Goal: Transaction & Acquisition: Book appointment/travel/reservation

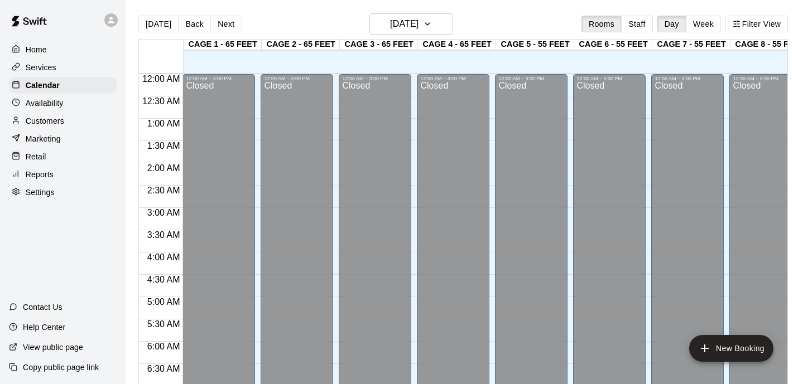
scroll to position [608, 0]
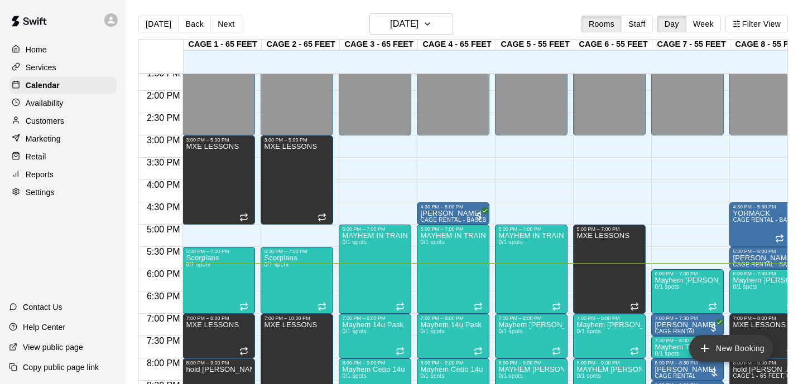
click at [724, 346] on button "New Booking" at bounding box center [731, 348] width 84 height 27
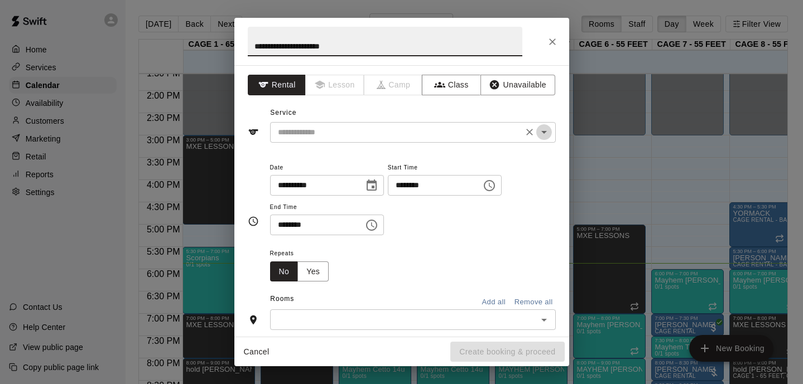
click at [541, 128] on icon "Open" at bounding box center [543, 132] width 13 height 13
type input "**********"
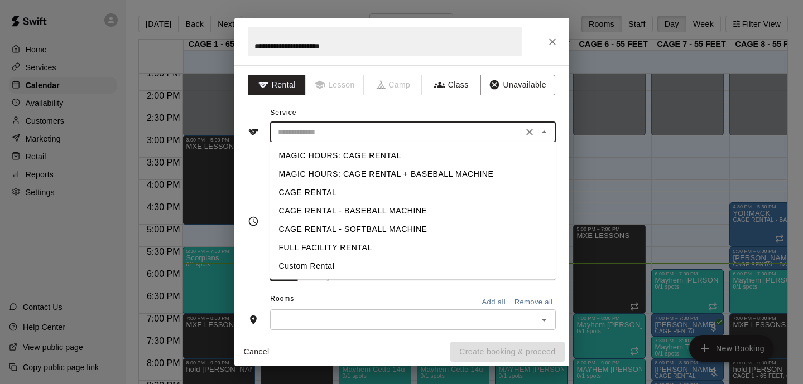
click at [325, 243] on li "FULL FACILITY RENTAL" at bounding box center [413, 248] width 286 height 18
type input "**********"
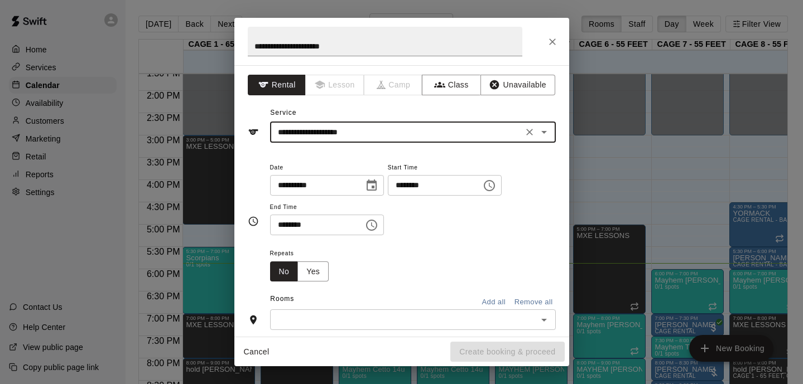
click at [377, 187] on icon "Choose date, selected date is Oct 14, 2025" at bounding box center [372, 185] width 10 height 11
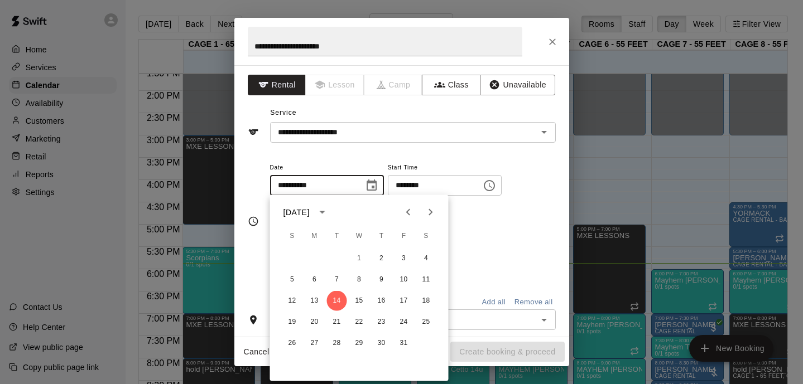
click at [425, 208] on icon "Next month" at bounding box center [430, 212] width 13 height 13
click at [426, 262] on button "3" at bounding box center [426, 259] width 20 height 20
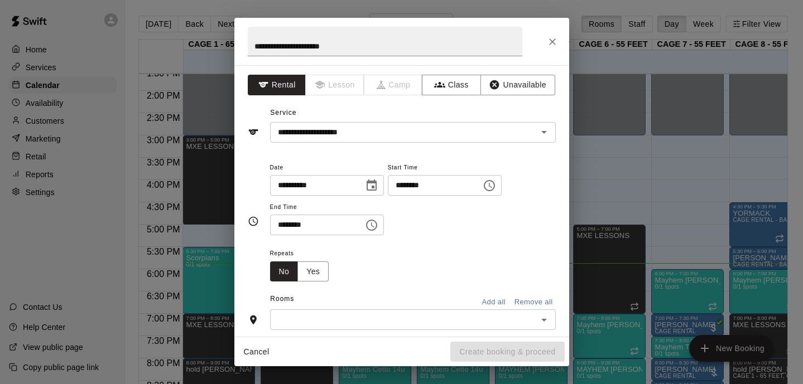
type input "**********"
click at [496, 186] on icon "Choose time, selected time is 1:00 PM" at bounding box center [489, 185] width 13 height 13
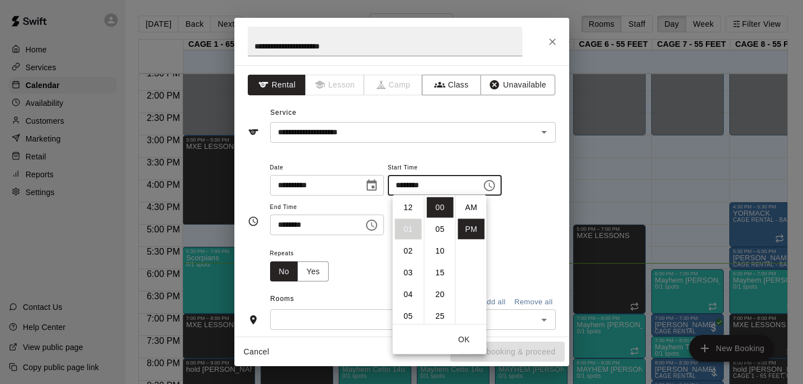
scroll to position [20, 0]
click at [412, 229] on li "02" at bounding box center [408, 229] width 27 height 21
click at [409, 251] on li "04" at bounding box center [408, 251] width 27 height 21
type input "********"
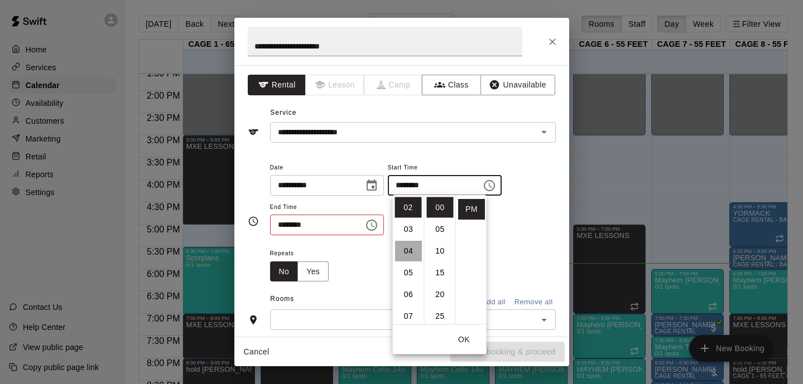
scroll to position [87, 0]
click at [469, 335] on button "OK" at bounding box center [464, 340] width 36 height 21
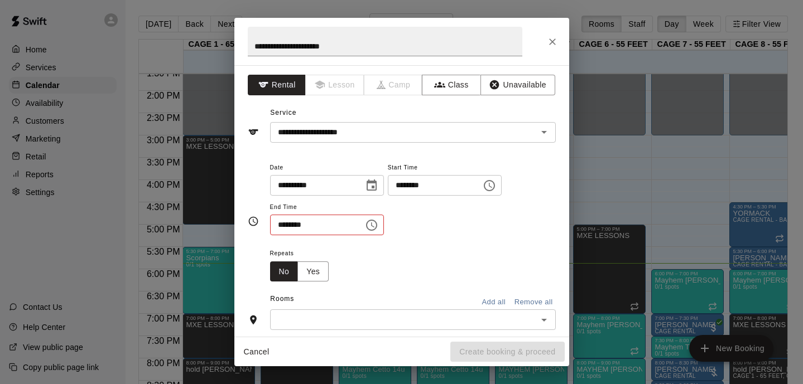
click at [374, 224] on icon "Choose time, selected time is 1:30 PM" at bounding box center [372, 225] width 3 height 5
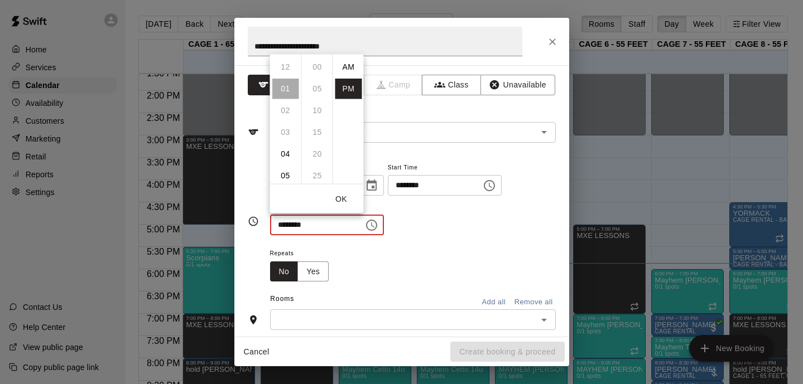
scroll to position [20, 0]
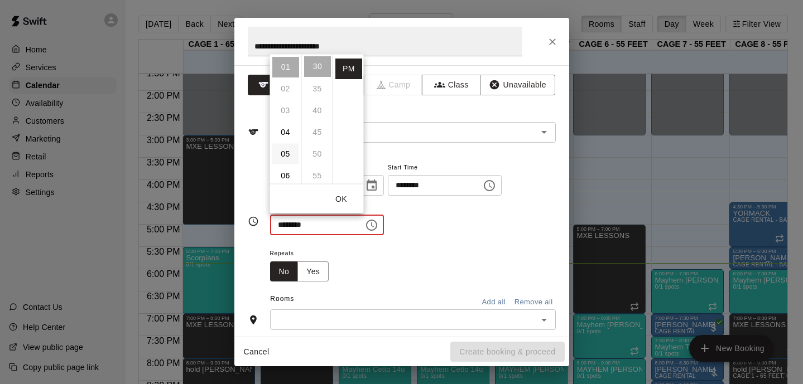
click at [288, 148] on li "05" at bounding box center [285, 153] width 27 height 21
type input "********"
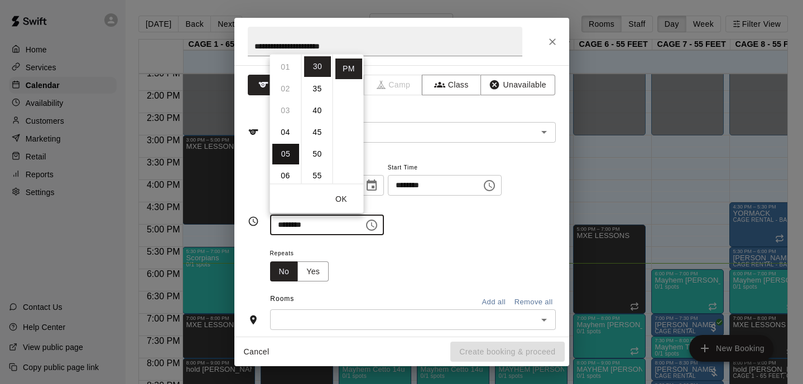
scroll to position [109, 0]
click at [325, 66] on li "30" at bounding box center [317, 66] width 27 height 21
click at [343, 199] on button "OK" at bounding box center [342, 199] width 36 height 21
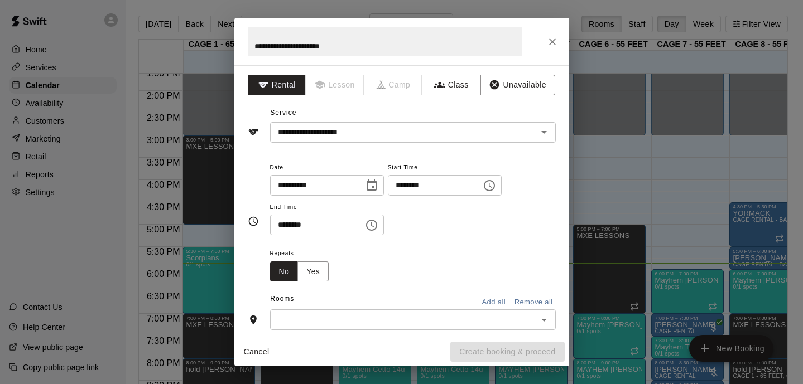
scroll to position [61, 0]
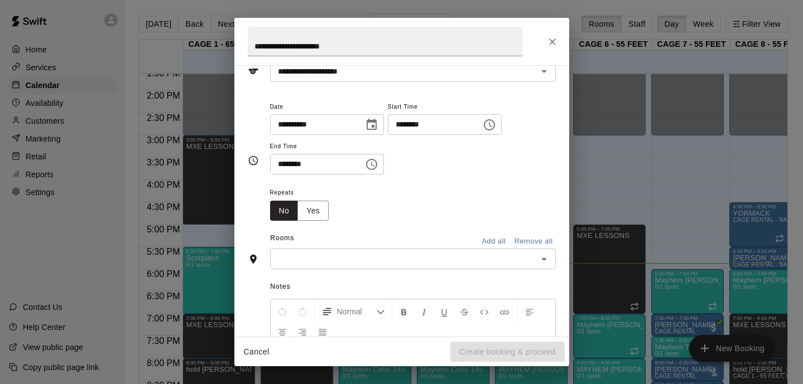
click at [492, 235] on button "Add all" at bounding box center [494, 241] width 36 height 17
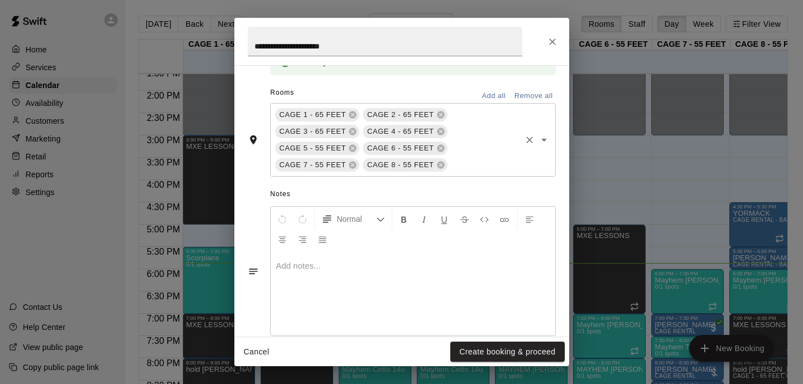
scroll to position [250, 0]
click at [359, 276] on div at bounding box center [413, 293] width 285 height 84
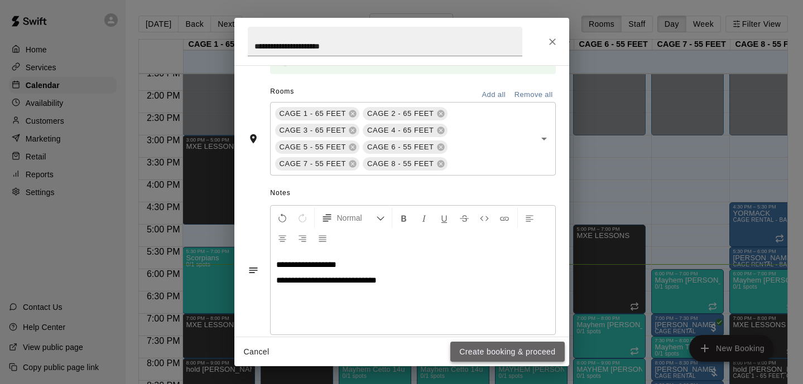
click at [475, 350] on button "Create booking & proceed" at bounding box center [507, 352] width 114 height 21
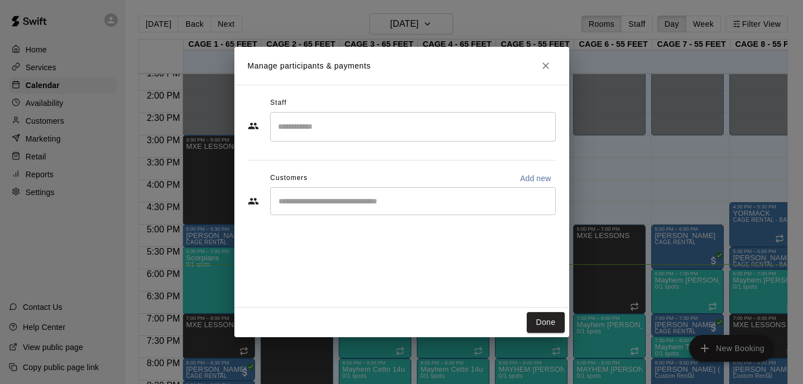
click at [523, 192] on div "​" at bounding box center [413, 201] width 286 height 28
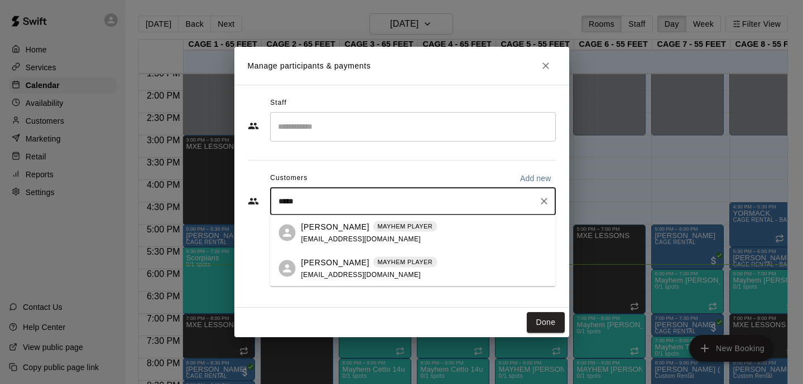
type input "******"
click at [356, 230] on p "[PERSON_NAME]" at bounding box center [335, 227] width 68 height 12
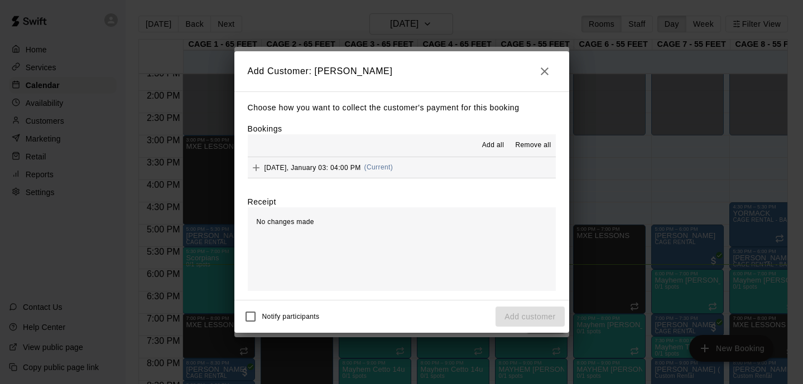
click at [490, 235] on div "No changes made" at bounding box center [402, 250] width 308 height 84
click at [380, 105] on p "Choose how you want to collect the customer's payment for this booking" at bounding box center [402, 108] width 308 height 14
click at [510, 317] on div "Notify participants Add customer" at bounding box center [402, 316] width 326 height 23
click at [546, 71] on icon "button" at bounding box center [544, 71] width 13 height 13
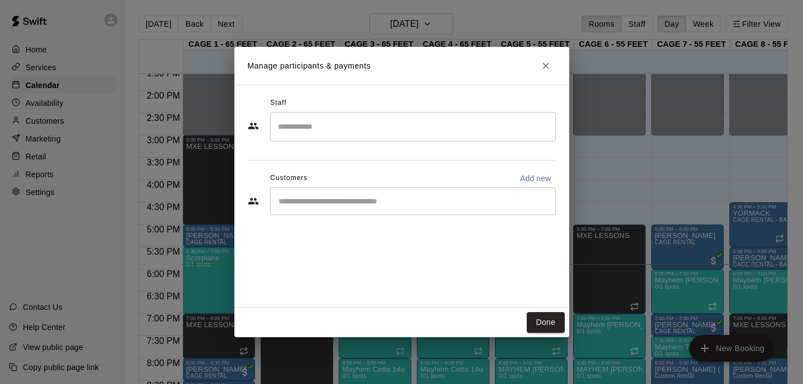
click at [358, 116] on div "​" at bounding box center [413, 127] width 286 height 30
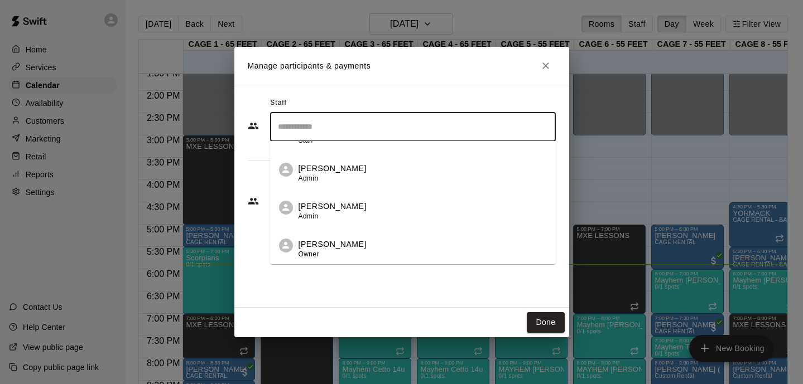
scroll to position [180, 0]
click at [331, 211] on p "[PERSON_NAME]" at bounding box center [332, 207] width 68 height 12
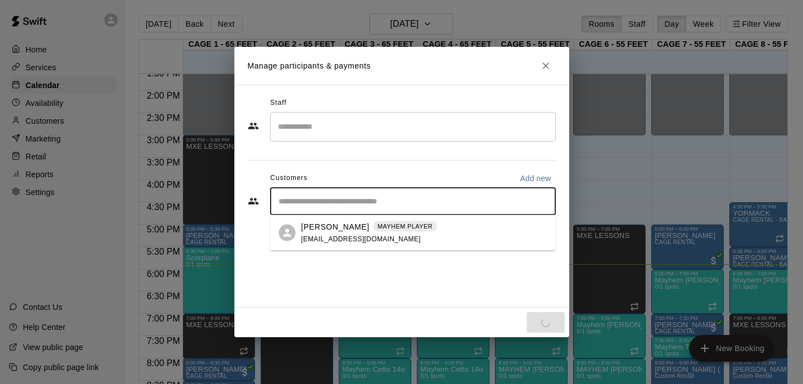
click at [391, 203] on input "Start typing to search customers..." at bounding box center [413, 201] width 276 height 11
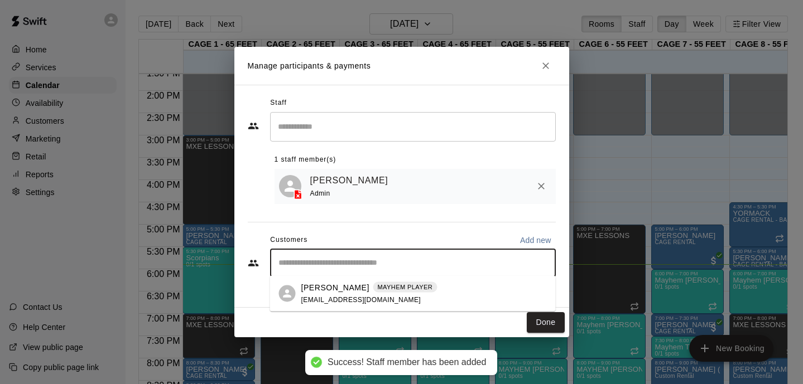
click at [354, 227] on div "Staff ​ 1 staff member(s) [PERSON_NAME] Admin Customers Add new ​" at bounding box center [402, 191] width 308 height 194
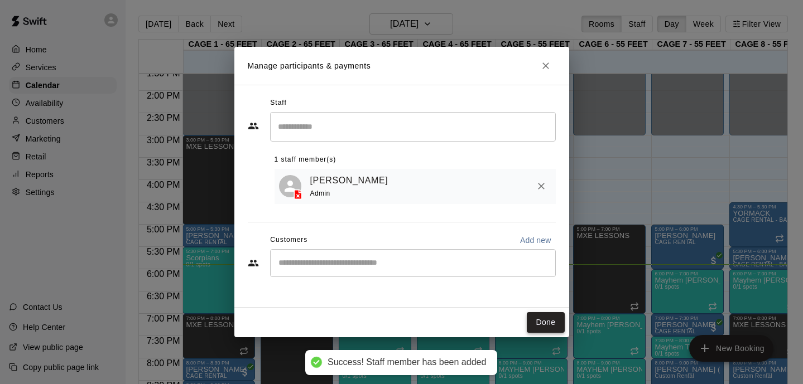
click at [533, 322] on button "Done" at bounding box center [545, 322] width 37 height 21
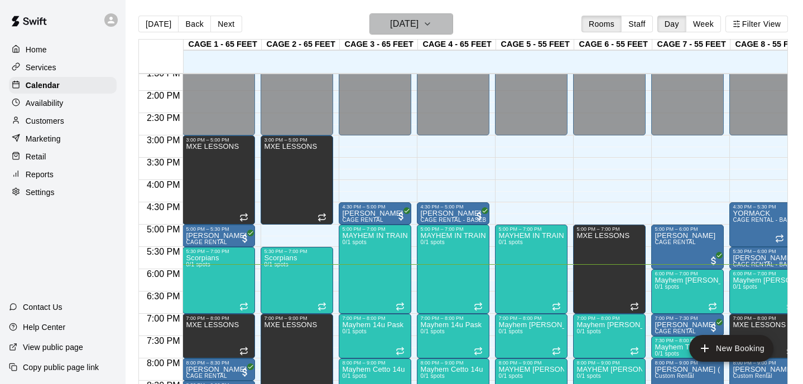
click at [432, 27] on icon "button" at bounding box center [427, 23] width 9 height 13
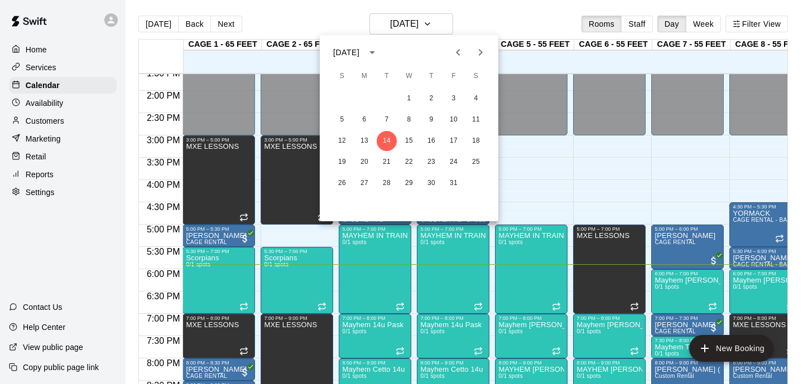
click at [474, 55] on icon "Next month" at bounding box center [480, 52] width 13 height 13
click at [476, 96] on button "3" at bounding box center [476, 99] width 20 height 20
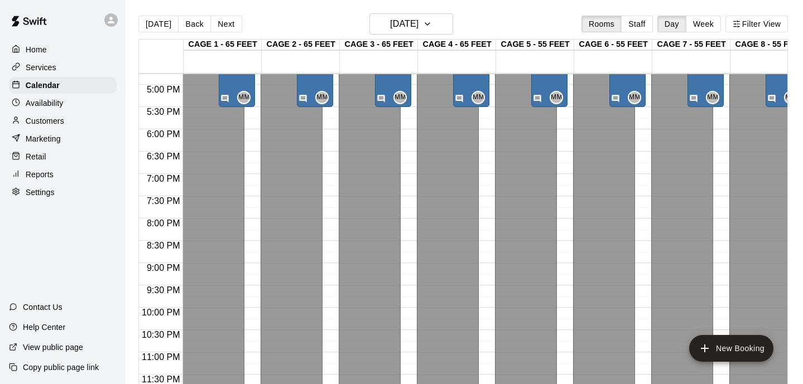
scroll to position [749, 0]
